Goal: Task Accomplishment & Management: Use online tool/utility

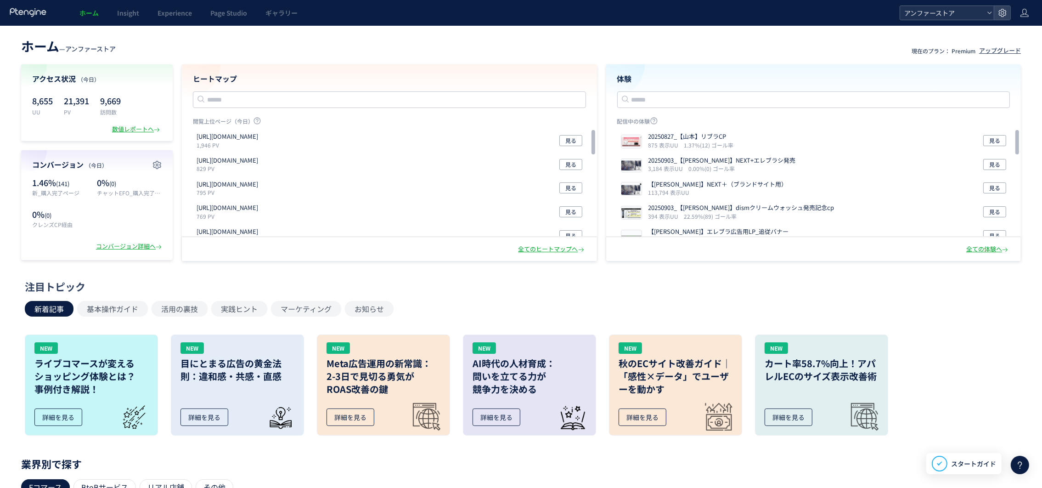
click at [989, 14] on icon at bounding box center [990, 13] width 6 height 6
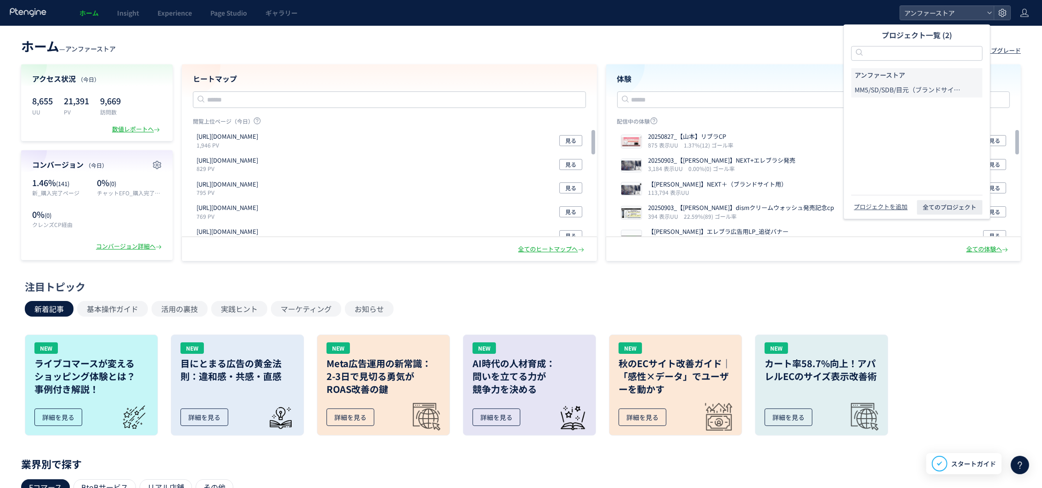
click at [932, 89] on span "MM5/SD/SDB/目元（ブランドサイトLP/広告LP）" at bounding box center [908, 89] width 107 height 9
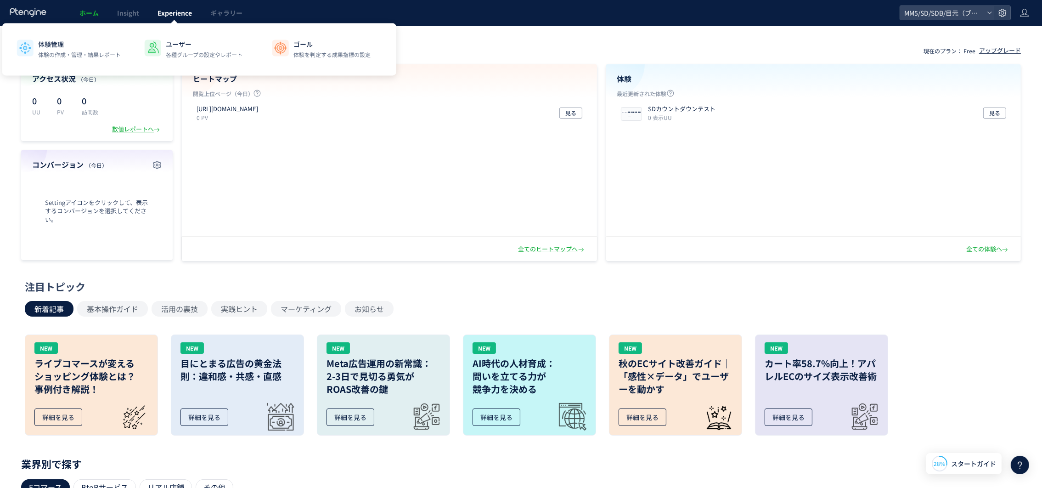
click at [162, 18] on link "Experience" at bounding box center [174, 13] width 53 height 26
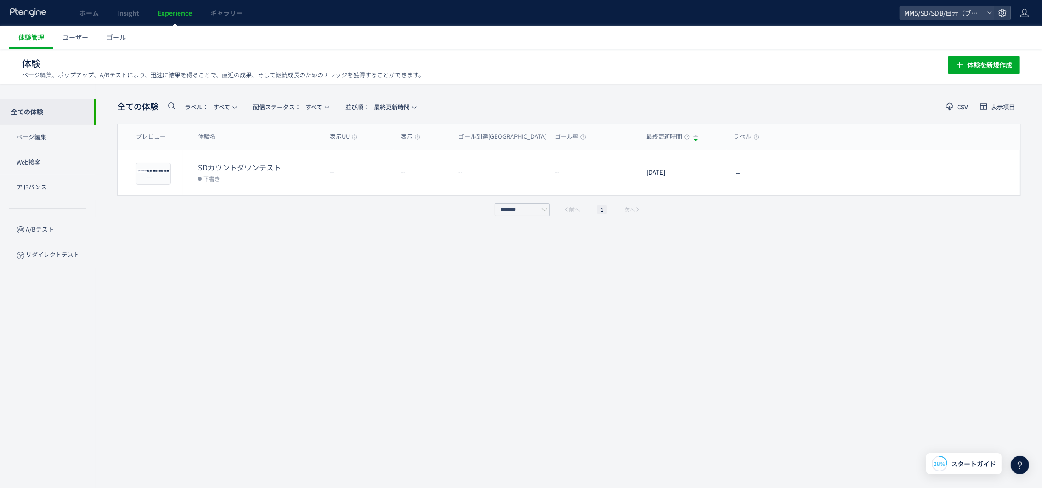
click at [178, 252] on div "全ての体験 ラベル： すべて 配信ステータス​： すべて 並び順： 最終更新時間 CSV 表示項目 プレビュー 体験名 表示UU 表示 ゴール到達UU ゴール…" at bounding box center [569, 285] width 904 height 377
click at [65, 39] on span "ユーザー" at bounding box center [75, 37] width 26 height 9
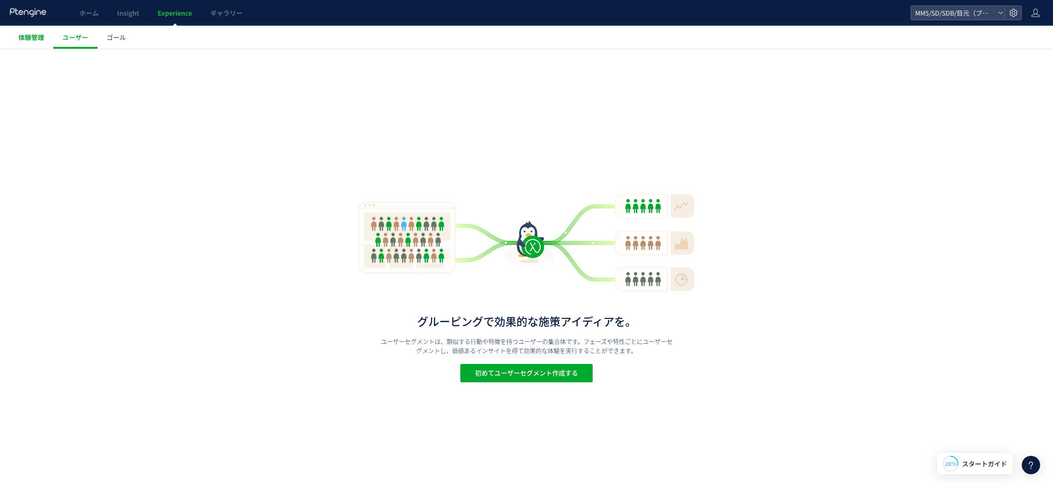
click at [51, 40] on link "体験管理" at bounding box center [31, 37] width 44 height 23
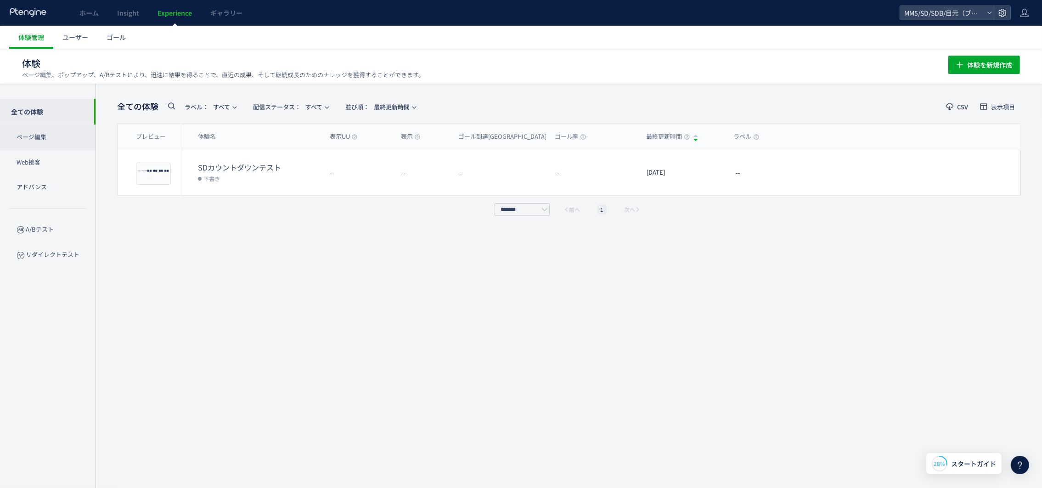
click at [50, 129] on p "ページ編集" at bounding box center [48, 136] width 96 height 25
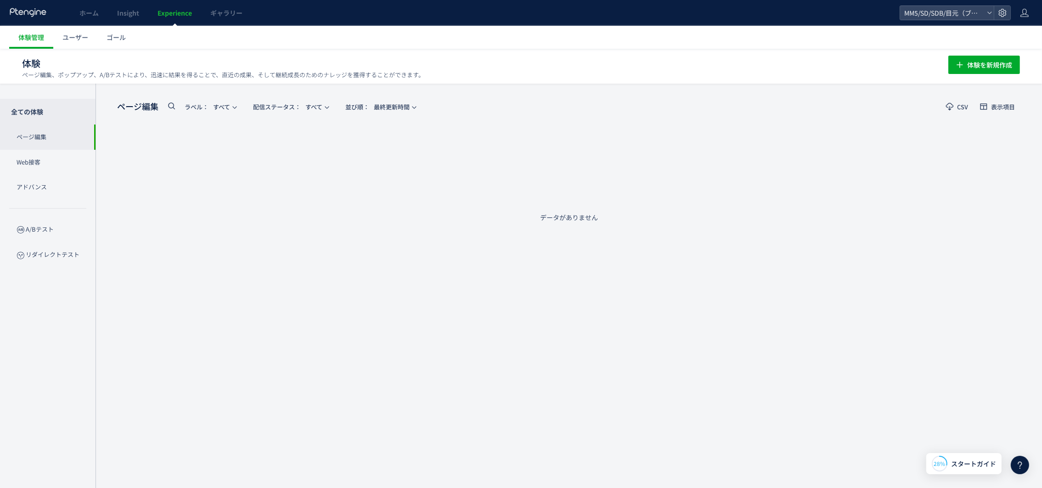
click at [54, 109] on p "全ての体験" at bounding box center [48, 112] width 96 height 26
